Goal: Transaction & Acquisition: Purchase product/service

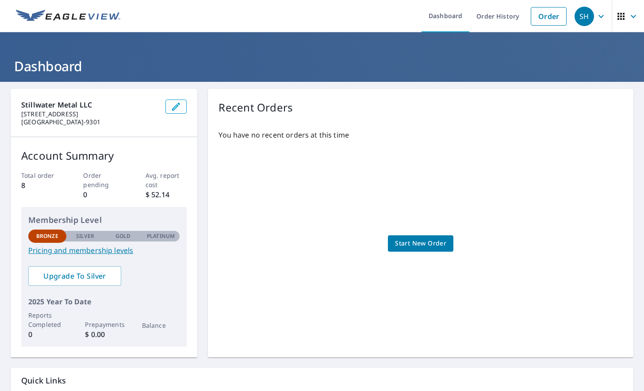
click at [412, 249] on link "Start New Order" at bounding box center [420, 243] width 65 height 16
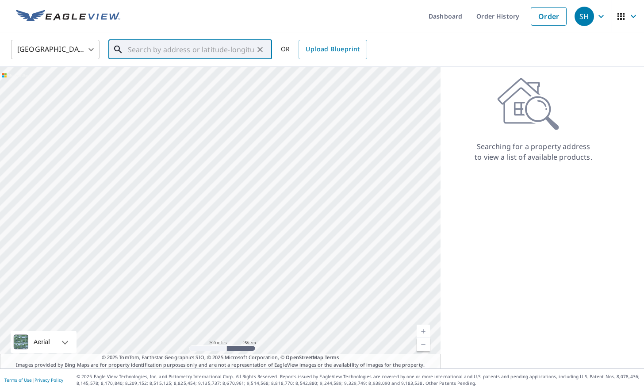
click at [182, 48] on input "text" at bounding box center [191, 49] width 126 height 25
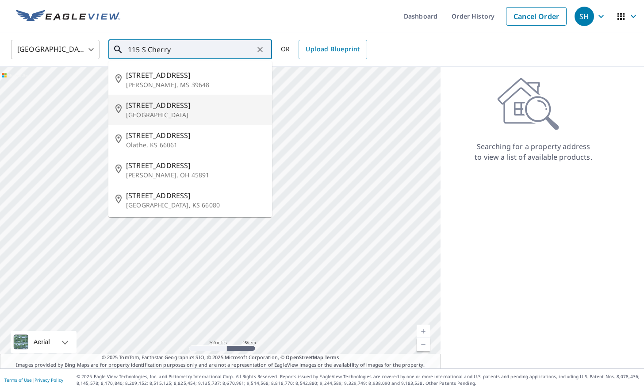
click at [168, 107] on span "[STREET_ADDRESS]" at bounding box center [195, 105] width 139 height 11
type input "[STREET_ADDRESS]"
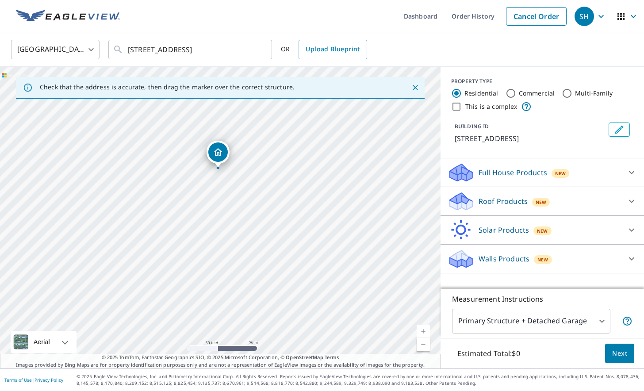
click at [623, 201] on div at bounding box center [631, 201] width 21 height 21
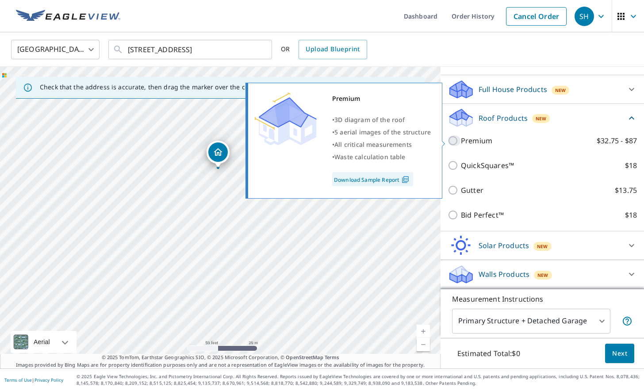
click at [456, 141] on input "Premium $32.75 - $87" at bounding box center [453, 140] width 13 height 11
checkbox input "true"
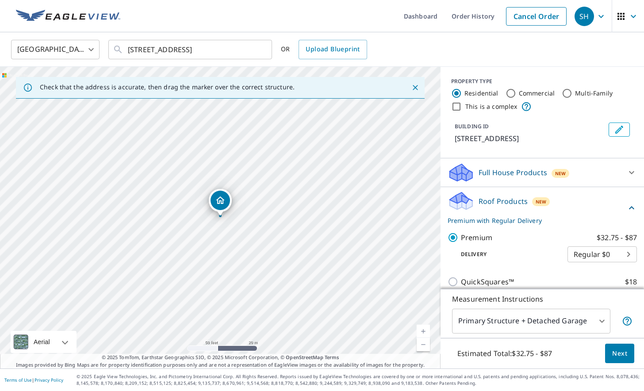
click at [599, 199] on div "Roof Products New Premium with Regular Delivery" at bounding box center [536, 208] width 179 height 34
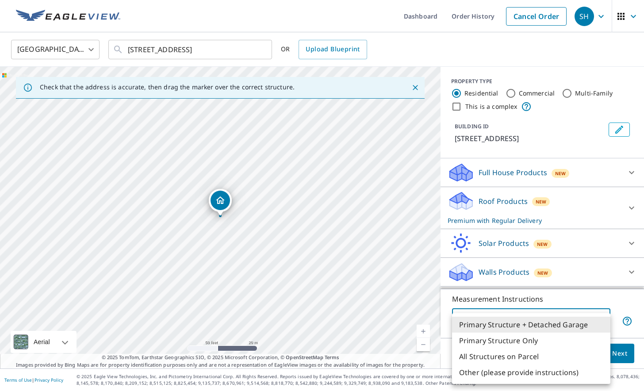
click at [589, 322] on body "SH SH Dashboard Order History Cancel Order SH [GEOGRAPHIC_DATA] [GEOGRAPHIC_DAT…" at bounding box center [322, 195] width 644 height 391
click at [520, 341] on li "Primary Structure Only" at bounding box center [531, 341] width 158 height 16
type input "2"
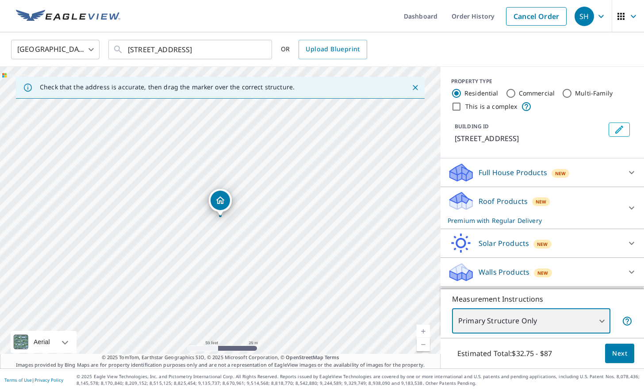
scroll to position [0, 0]
click at [618, 348] on span "Next" at bounding box center [619, 353] width 15 height 11
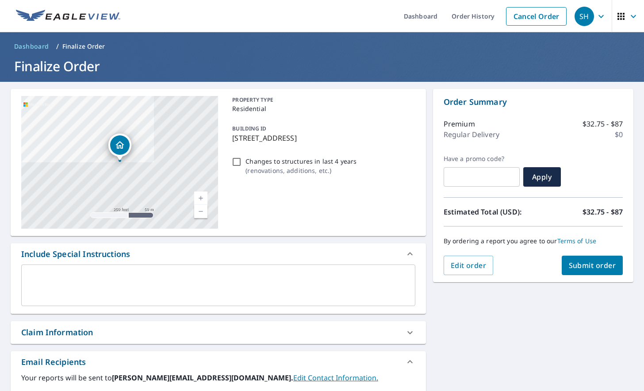
click at [591, 264] on span "Submit order" at bounding box center [592, 265] width 47 height 10
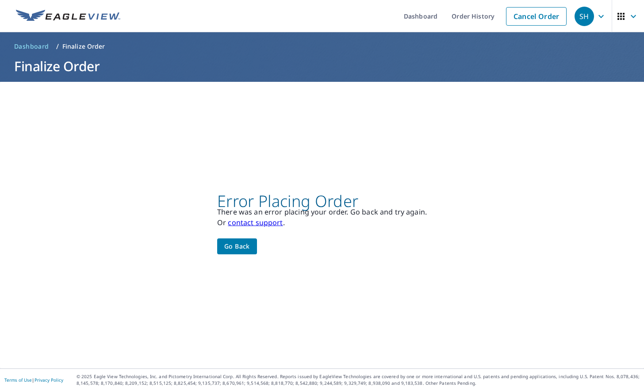
click at [240, 250] on span "Go back" at bounding box center [237, 246] width 26 height 11
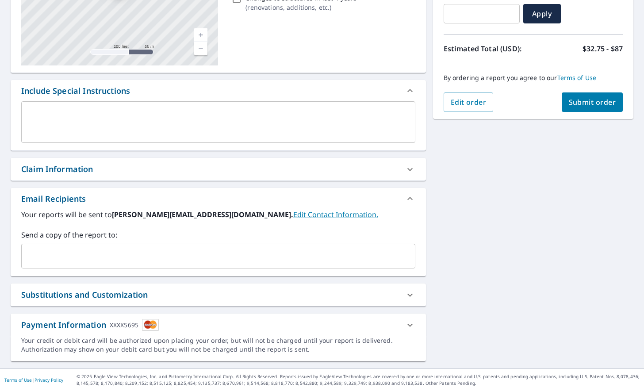
click at [409, 325] on icon at bounding box center [410, 325] width 11 height 11
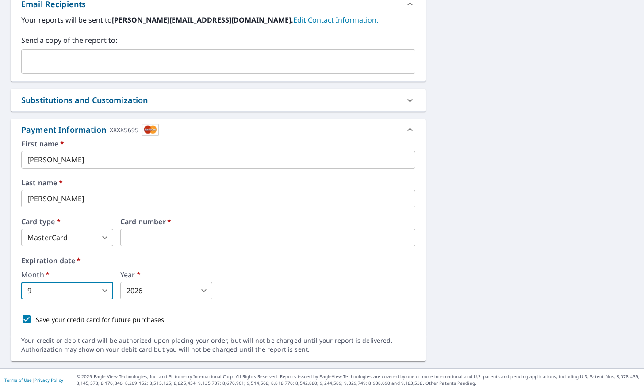
click at [107, 289] on body "SH SH Dashboard Order History Cancel Order SH Dashboard / Finalize Order Finali…" at bounding box center [322, 195] width 644 height 391
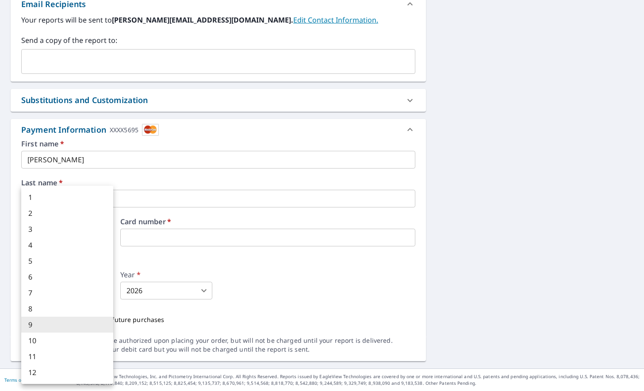
click at [64, 356] on li "11" at bounding box center [67, 356] width 92 height 16
type input "11"
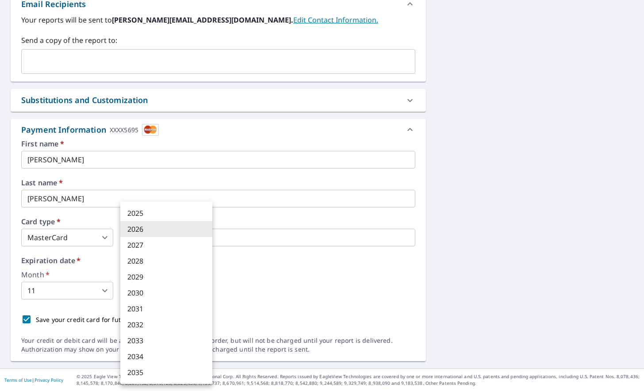
click at [164, 291] on body "SH SH Dashboard Order History Cancel Order SH Dashboard / Finalize Order Finali…" at bounding box center [322, 195] width 644 height 391
click at [137, 259] on li "2028" at bounding box center [166, 261] width 92 height 16
type input "2028"
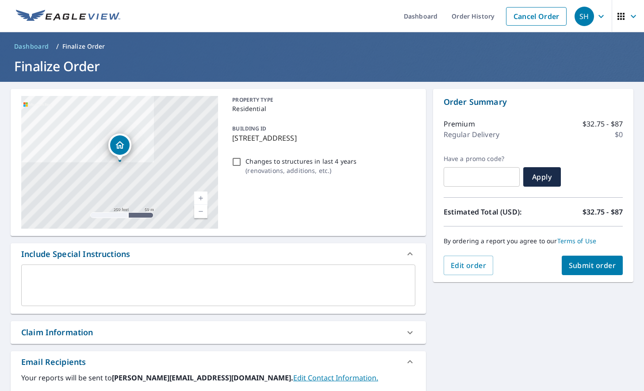
click at [576, 266] on span "Submit order" at bounding box center [592, 265] width 47 height 10
